Goal: Transaction & Acquisition: Purchase product/service

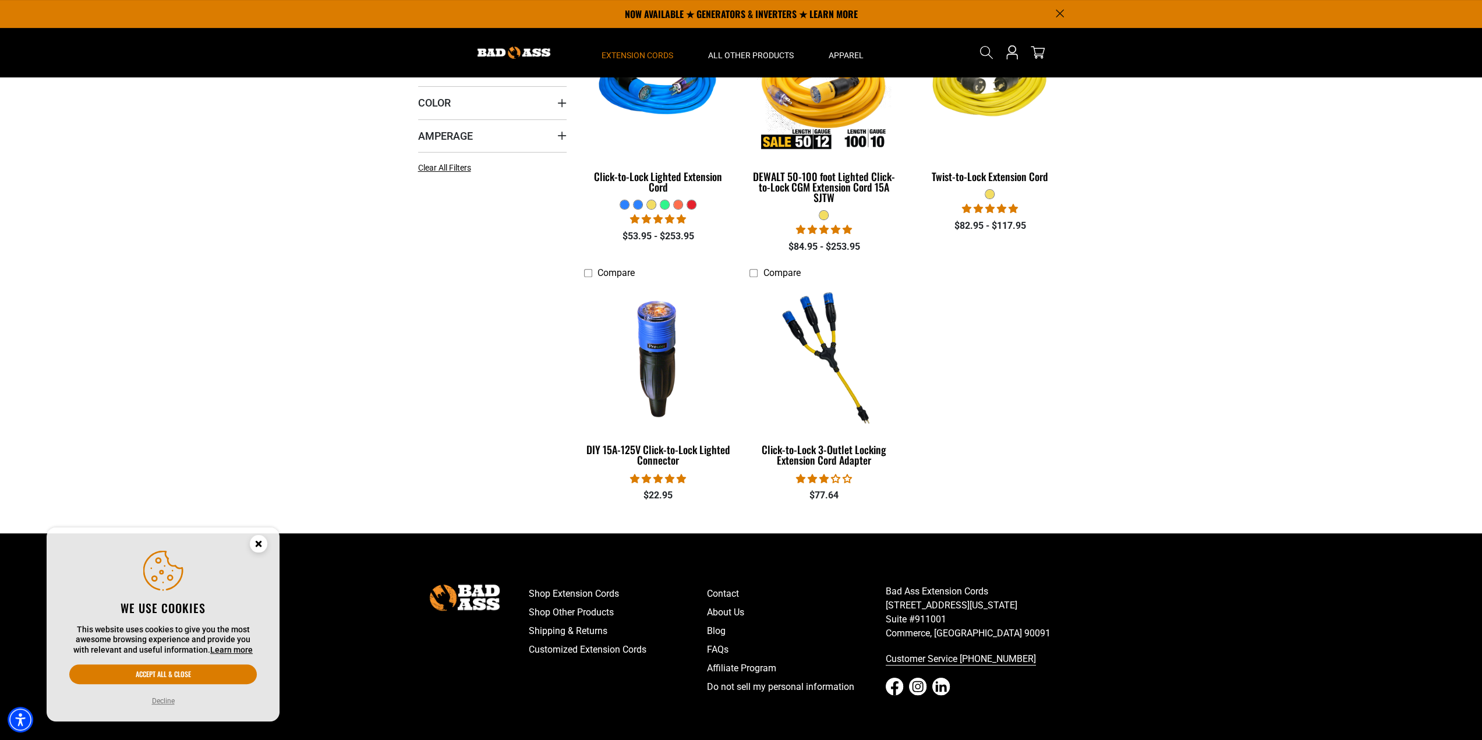
scroll to position [239, 0]
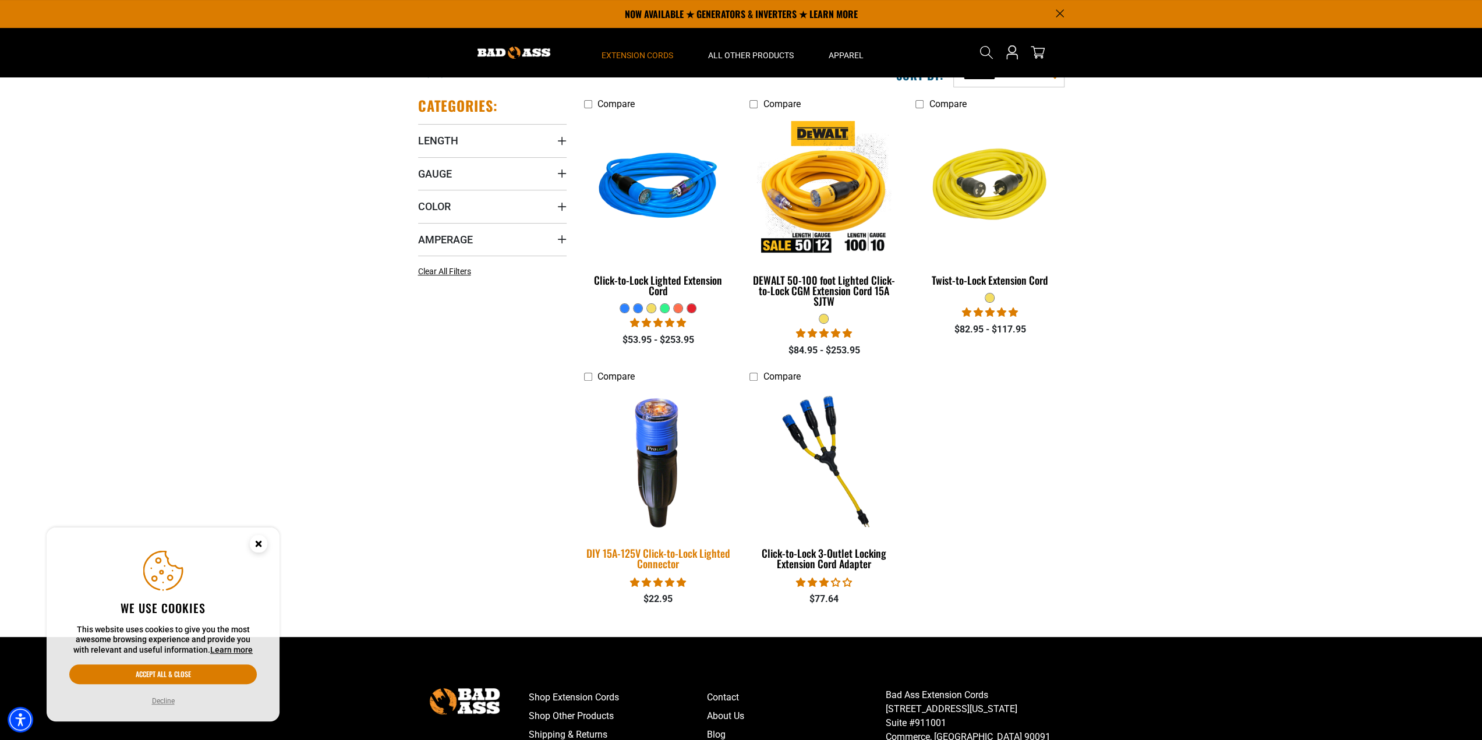
click at [658, 548] on div "DIY 15A-125V Click-to-Lock Lighted Connector" at bounding box center [658, 558] width 148 height 21
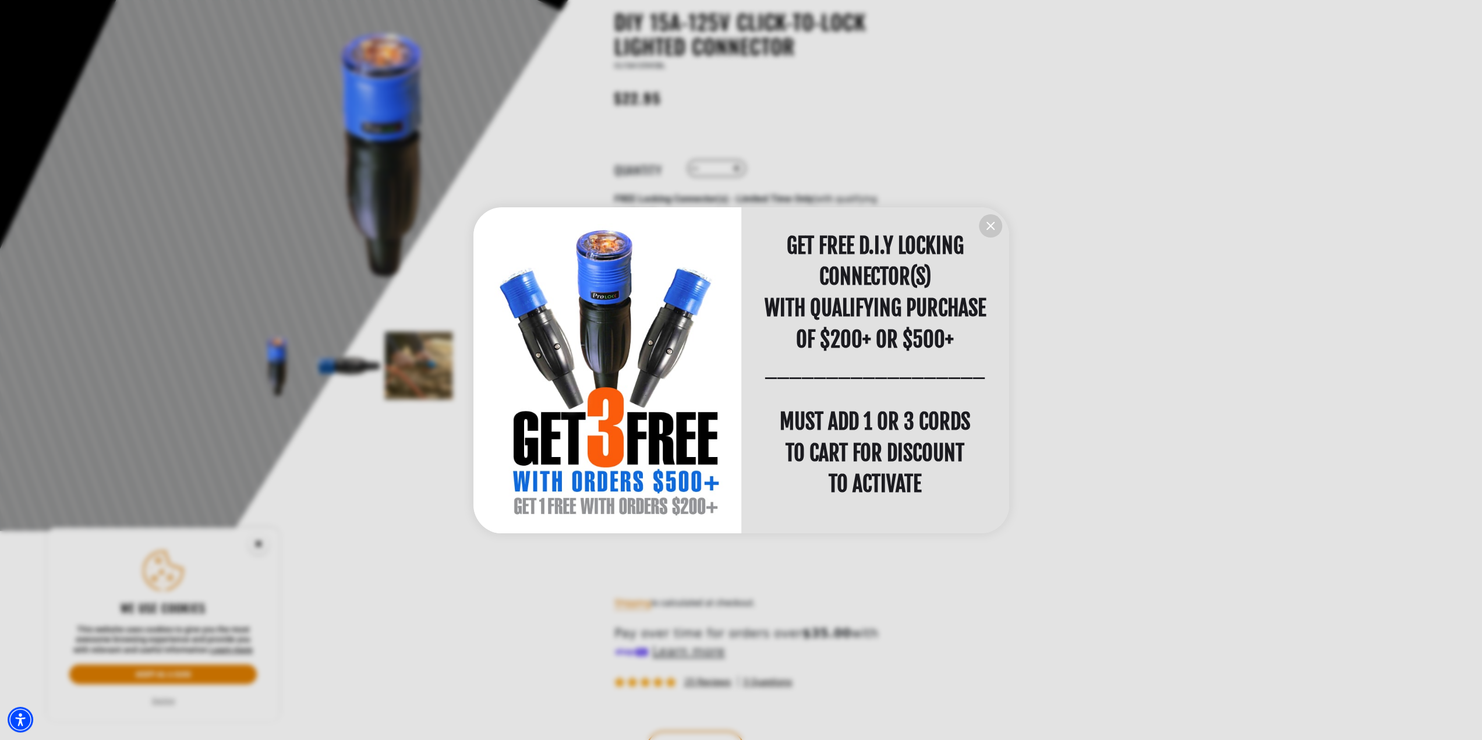
scroll to position [1, 0]
click at [394, 542] on div at bounding box center [741, 370] width 1482 height 740
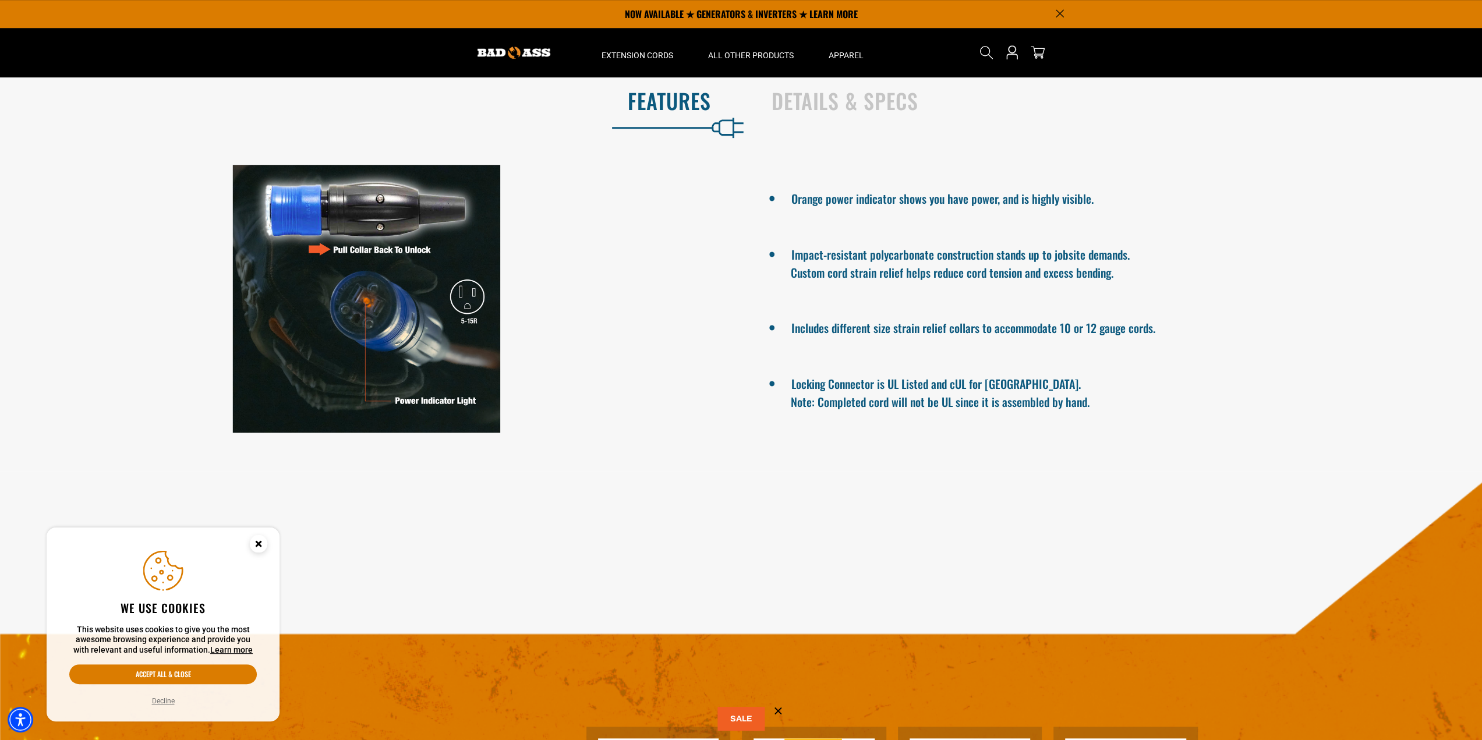
scroll to position [815, 0]
